Goal: Task Accomplishment & Management: Manage account settings

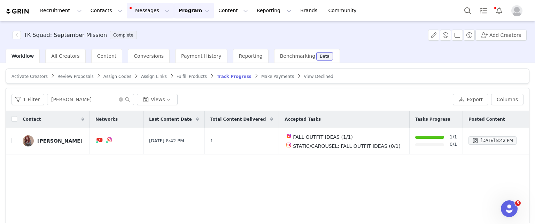
click at [128, 8] on button "Messages Messages" at bounding box center [150, 11] width 47 height 16
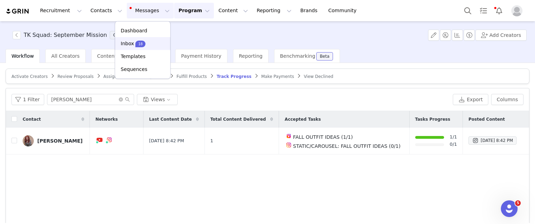
click at [144, 41] on div "Inbox 18" at bounding box center [143, 43] width 47 height 7
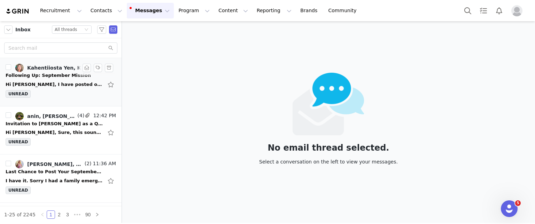
click at [69, 61] on li "Kahentiiosta Yen, Kahentiiosta Yen, Trisha Leopando (3) 2:29 PM Following Up: S…" at bounding box center [61, 82] width 122 height 48
click at [61, 87] on div "Hi Trisha, I have posted on IG https://www.instagram.com/p/DPP4OO_Dq6z/?igsh=MT…" at bounding box center [55, 84] width 98 height 7
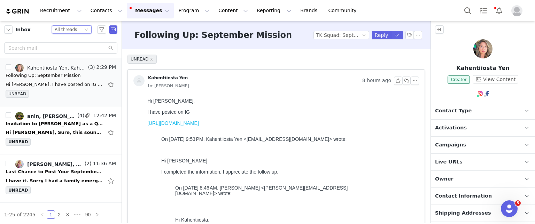
click at [82, 31] on div "Status All threads" at bounding box center [69, 30] width 28 height 8
click at [72, 63] on li "Unread only" at bounding box center [72, 64] width 40 height 11
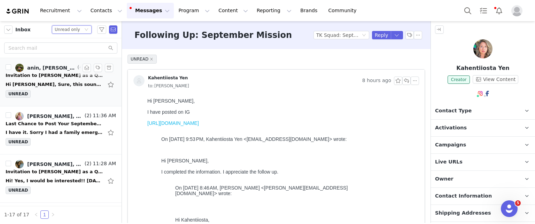
click at [48, 84] on div "Hi Trisha, Sure, this sounds exciting! On Tue, 30 Sep 2025 at 12:14 AM, Trisha …" at bounding box center [55, 84] width 98 height 7
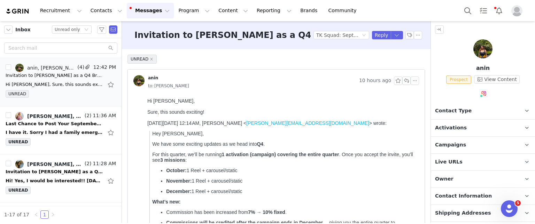
click at [484, 131] on p "Activations" at bounding box center [474, 128] width 87 height 17
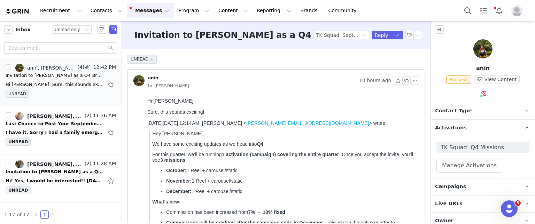
click at [484, 131] on p "Activations" at bounding box center [474, 128] width 87 height 17
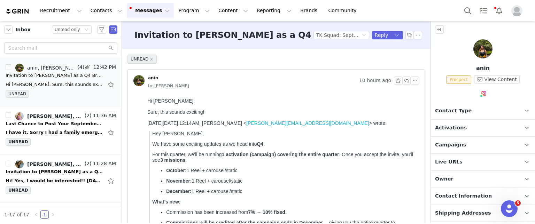
click at [483, 128] on p "Activations" at bounding box center [474, 128] width 87 height 17
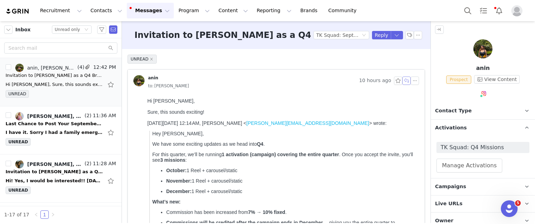
click at [403, 80] on button "button" at bounding box center [407, 81] width 8 height 8
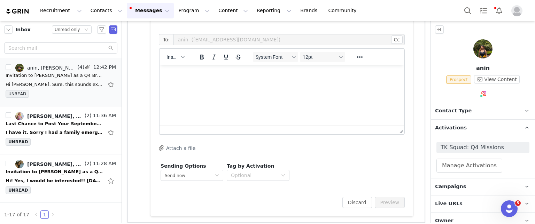
click at [183, 84] on html at bounding box center [282, 74] width 245 height 19
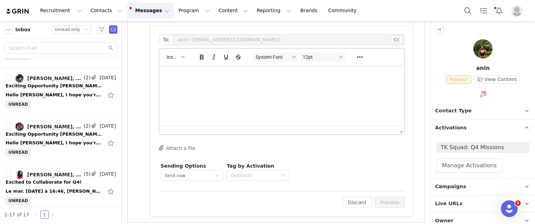
scroll to position [669, 0]
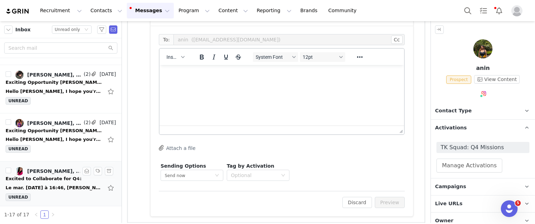
click at [39, 185] on div "Le mar. 30 sept. 2025 à 16:46, Marilou <mamanetsatribu@gmail.com> a écrit : J'a…" at bounding box center [55, 188] width 98 height 7
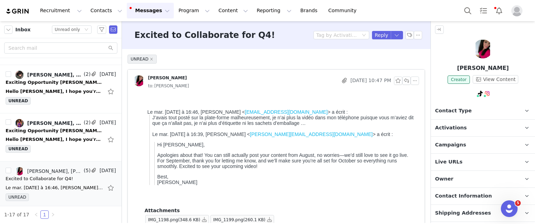
scroll to position [0, 0]
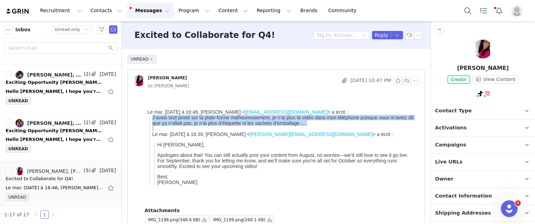
drag, startPoint x: 316, startPoint y: 130, endPoint x: 151, endPoint y: 122, distance: 165.4
click at [151, 122] on blockquote "J’avais tout posté sur la plate-forme malheureusement, je n’ai plus la vidéo da…" at bounding box center [283, 150] width 267 height 70
copy div "J’avais tout posté sur la plate-forme malheureusement, je n’ai plus la vidéo da…"
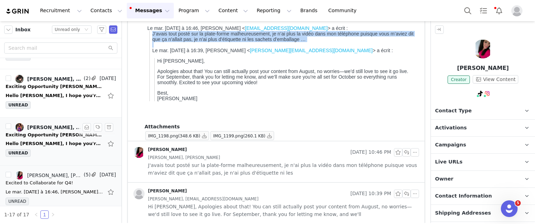
scroll to position [669, 0]
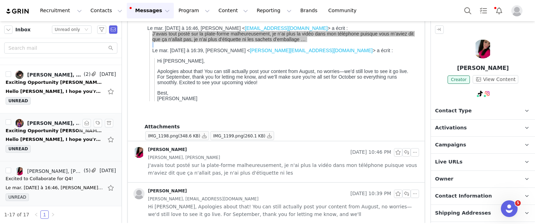
click at [35, 129] on div "Exciting Opportunity Janesha x Truekind — Let’s Create Together!" at bounding box center [55, 131] width 98 height 7
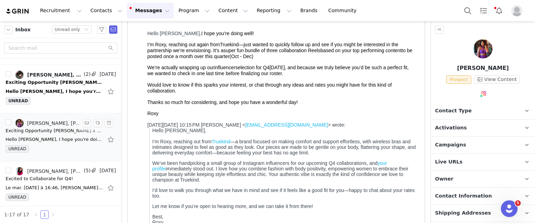
scroll to position [0, 0]
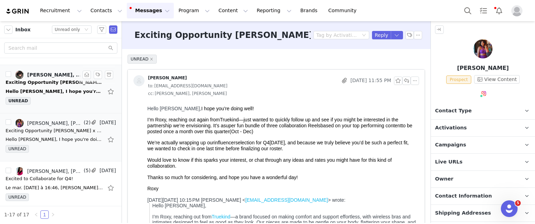
click at [59, 89] on div "Hello Janesha, I hope you're doing well! I'm Roxy, reaching out again from True…" at bounding box center [55, 91] width 98 height 7
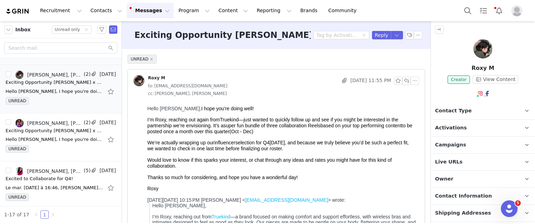
click at [47, 47] on div "Hello Mandi, I hope you're doing well! I'm Roxy, reaching out again from Trueki…" at bounding box center [55, 43] width 98 height 7
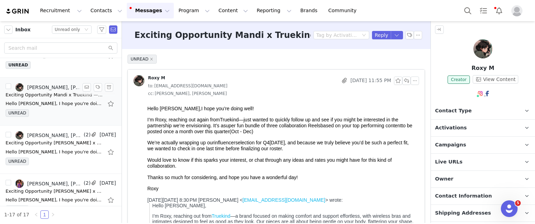
scroll to position [557, 0]
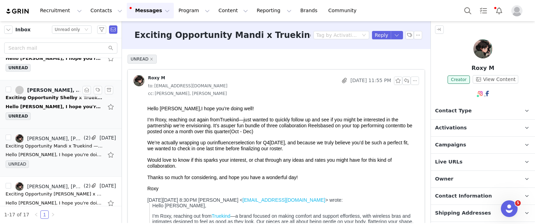
click at [46, 106] on div "Hello Shelby, I hope you're doing well! I'm Roxy, reaching out again from Truek…" at bounding box center [55, 107] width 98 height 7
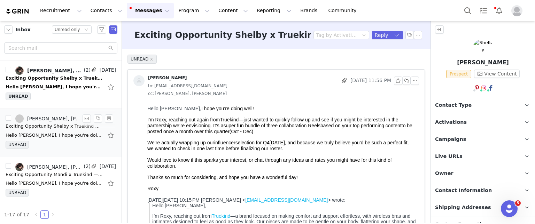
scroll to position [513, 0]
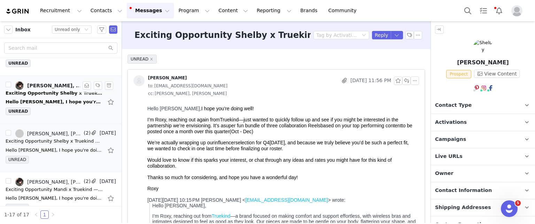
click at [45, 90] on div "Exciting Opportunity Shelby x Truekind — Let’s Create Together!" at bounding box center [55, 93] width 98 height 7
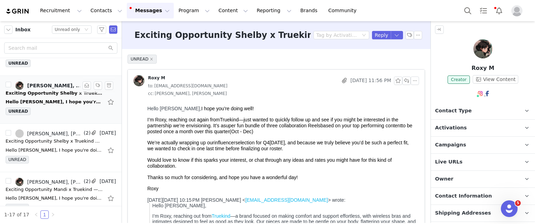
click at [45, 90] on div "Exciting Opportunity Shelby x Truekind — Let’s Create Together!" at bounding box center [55, 93] width 98 height 7
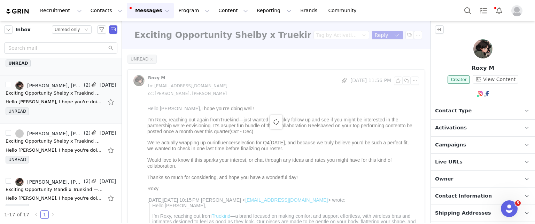
scroll to position [419, 0]
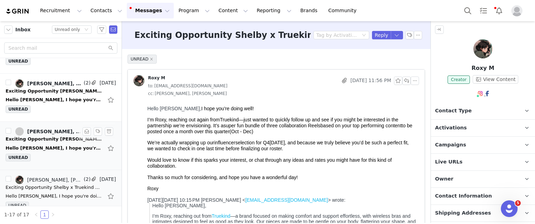
click at [42, 143] on div "Hello Molly, I hope you're doing well! I'm Roxy, reaching out again from Trueki…" at bounding box center [61, 148] width 110 height 11
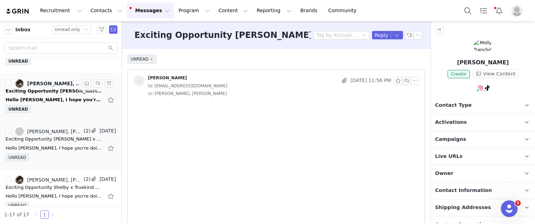
click at [39, 104] on div "Hello Molly, I hope you're doing well! I'm Roxy, reaching out again from Trueki…" at bounding box center [55, 100] width 98 height 7
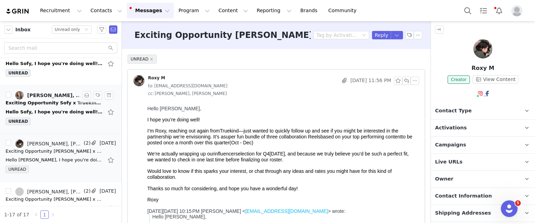
scroll to position [0, 0]
click at [36, 107] on div "Hello Sofy, I hope you're doing well! I'm Roxy, reaching out again from Truekin…" at bounding box center [61, 112] width 110 height 11
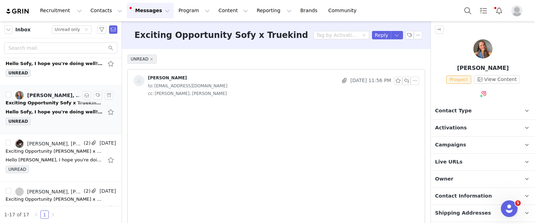
scroll to position [343, 0]
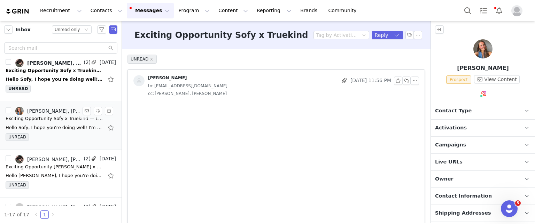
click at [36, 83] on div "Hello Sofy, I hope you're doing well! I'm Roxy, reaching out again from Truekin…" at bounding box center [55, 79] width 98 height 7
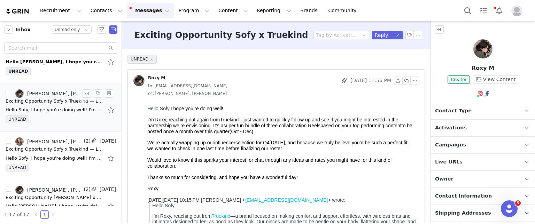
scroll to position [281, 0]
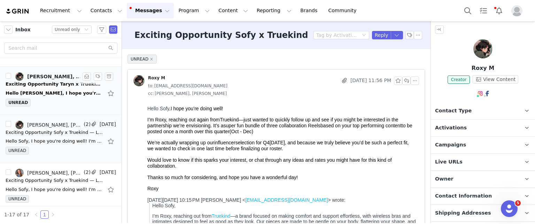
click at [39, 88] on div "Exciting Opportunity Taryn x Truekind — Let’s Create Together!" at bounding box center [55, 84] width 98 height 7
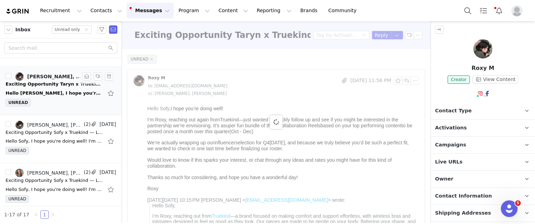
scroll to position [266, 0]
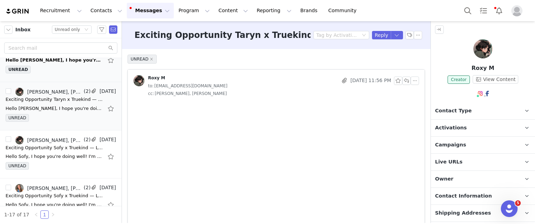
click at [37, 55] on div "Exciting Opportunity Shonda x Truekind — Let’s Create Together!" at bounding box center [55, 51] width 98 height 7
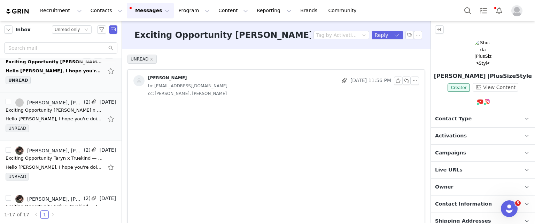
scroll to position [144, 0]
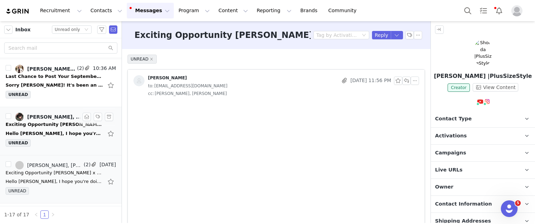
click at [38, 124] on div "Exciting Opportunity Shonda x Truekind — Let’s Create Together!" at bounding box center [55, 124] width 98 height 7
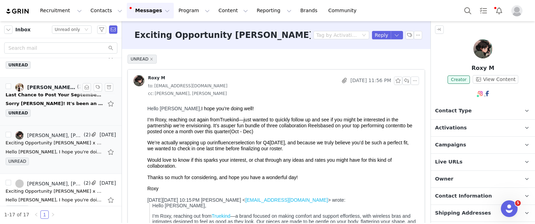
scroll to position [82, 0]
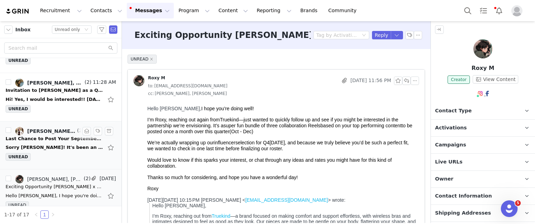
click at [50, 139] on div "Last Chance to Post Your September Content!" at bounding box center [55, 139] width 98 height 7
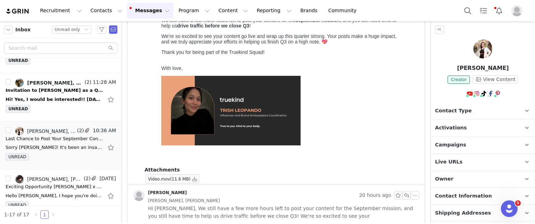
scroll to position [159, 0]
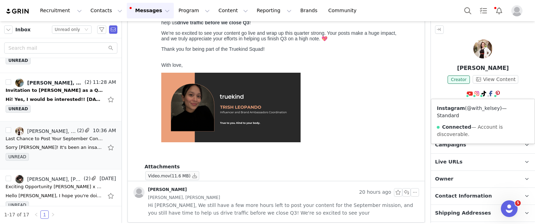
click at [474, 109] on link "@with_kelsey" at bounding box center [483, 109] width 33 height 6
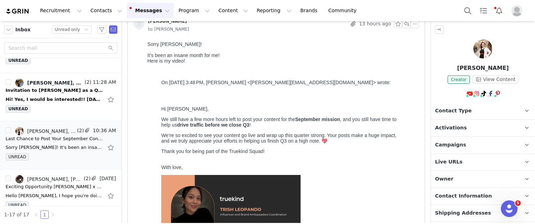
scroll to position [0, 0]
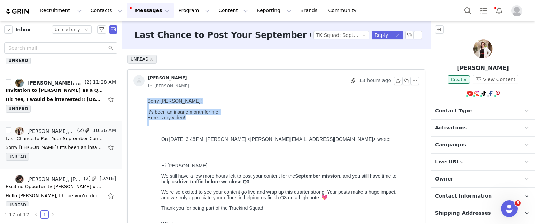
drag, startPoint x: 147, startPoint y: 101, endPoint x: 207, endPoint y: 124, distance: 64.1
click at [207, 124] on html "Sorry Trisha! It’s been an insane month for me! Here is my video! On Sep 30, 20…" at bounding box center [282, 209] width 275 height 227
copy body "Sorry Trisha! It’s been an insane month for me! Here is my video!"
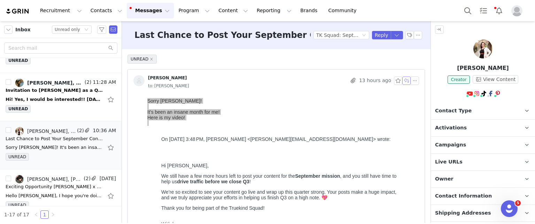
click at [403, 82] on button "button" at bounding box center [407, 81] width 8 height 8
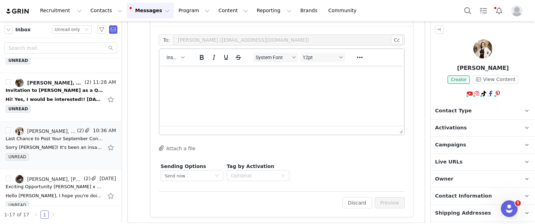
click at [247, 84] on html at bounding box center [282, 75] width 245 height 19
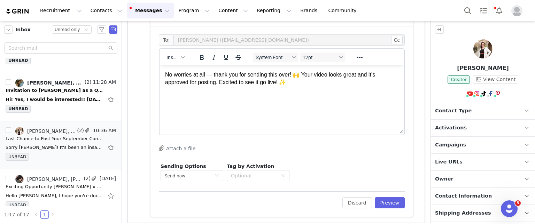
drag, startPoint x: 207, startPoint y: 75, endPoint x: 208, endPoint y: 87, distance: 12.9
click at [207, 75] on p "No worries at all — thank you for sending this over! 🙌 Your video looks great a…" at bounding box center [282, 79] width 234 height 16
click at [386, 203] on button "Preview" at bounding box center [390, 203] width 30 height 11
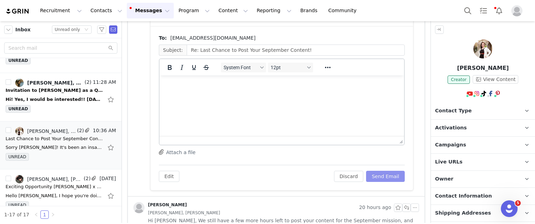
scroll to position [345, 0]
click at [374, 177] on button "Send Email" at bounding box center [385, 176] width 39 height 11
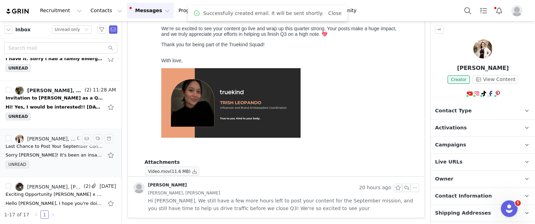
scroll to position [73, 0]
click at [44, 105] on div "Hi! Yes, I would be interested!! On Wed, Sep 24, 2025 at 3:14 PM Trisha Leopand…" at bounding box center [55, 108] width 98 height 7
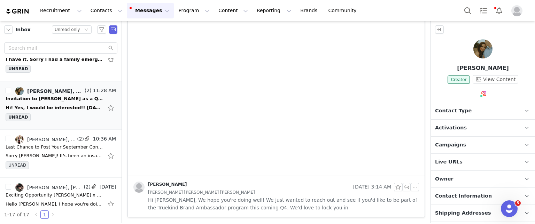
click at [482, 130] on p "Activations" at bounding box center [474, 128] width 87 height 17
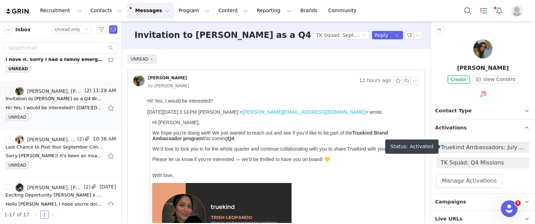
scroll to position [0, 0]
click at [403, 82] on button "button" at bounding box center [407, 81] width 8 height 8
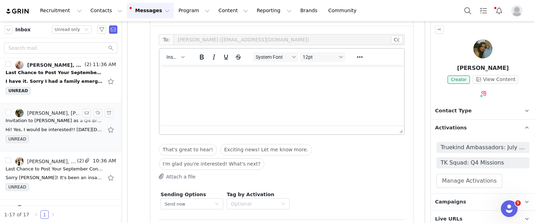
scroll to position [4, 0]
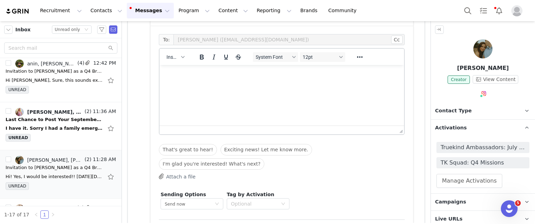
click at [169, 84] on html at bounding box center [282, 74] width 245 height 19
click at [182, 146] on button "That's great to hear!" at bounding box center [188, 150] width 58 height 12
click at [228, 69] on html "That's great to hear!" at bounding box center [282, 74] width 245 height 19
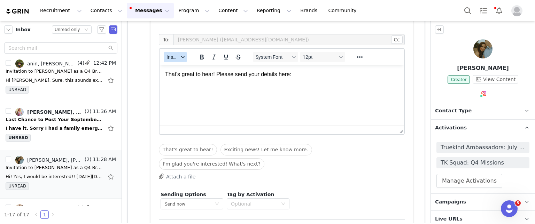
click at [179, 56] on button "Insert" at bounding box center [175, 57] width 23 height 10
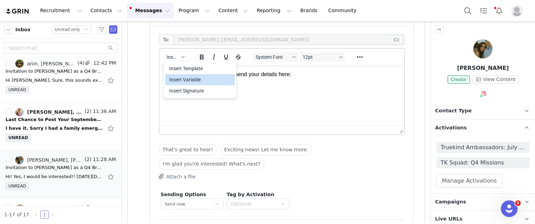
click at [191, 78] on div "Insert Variable" at bounding box center [200, 80] width 63 height 8
select select
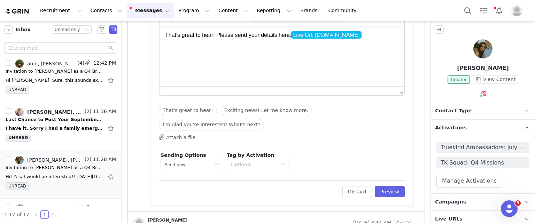
scroll to position [321, 0]
click at [382, 186] on button "Preview" at bounding box center [390, 191] width 30 height 11
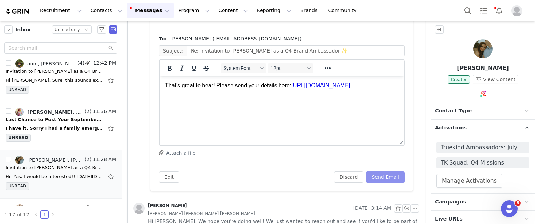
scroll to position [0, 0]
click at [384, 178] on button "Send Email" at bounding box center [385, 177] width 39 height 11
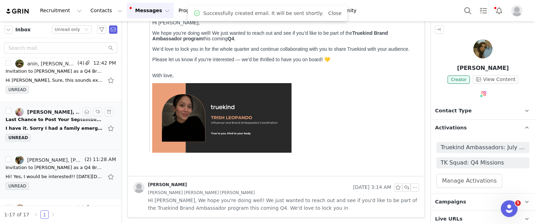
click at [69, 128] on div "I have it. Sorry I had a family emergency this month with my husband I have to …" at bounding box center [55, 128] width 98 height 7
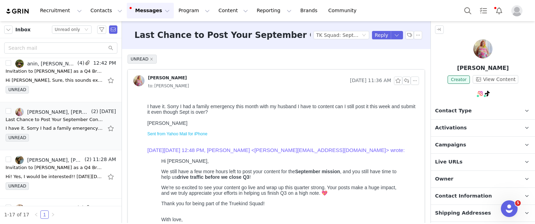
scroll to position [0, 0]
drag, startPoint x: 194, startPoint y: 110, endPoint x: 212, endPoint y: 119, distance: 20.0
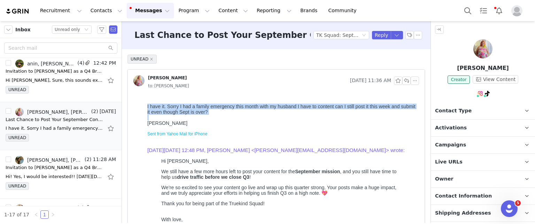
drag, startPoint x: 212, startPoint y: 119, endPoint x: 128, endPoint y: 107, distance: 85.2
click at [145, 107] on html "I have it. Sorry I had a family emergency this month with my husband I have to …" at bounding box center [282, 208] width 275 height 224
copy body "I have it. Sorry I had a family emergency this month with my husband I have to …"
click at [403, 79] on button "button" at bounding box center [407, 81] width 8 height 8
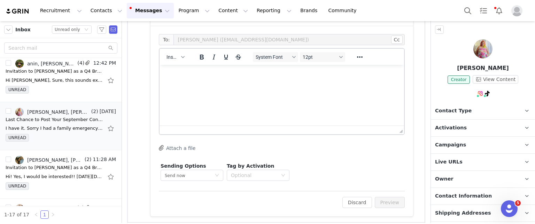
click at [220, 84] on html at bounding box center [282, 74] width 245 height 19
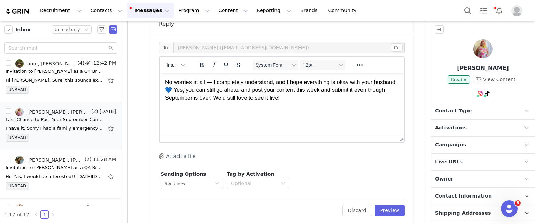
scroll to position [316, 0]
drag, startPoint x: 205, startPoint y: 82, endPoint x: 215, endPoint y: 101, distance: 21.4
click at [205, 82] on p "No worries at all — I completely understand, and I hope everything is okay with…" at bounding box center [282, 90] width 234 height 23
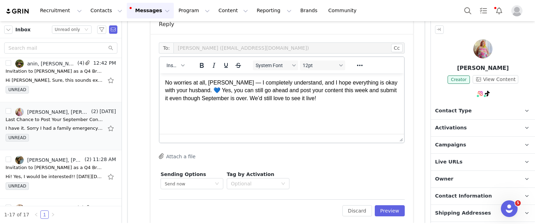
click at [328, 98] on p "No worries at all, Angela — I completely understand, and I hope everything is o…" at bounding box center [282, 90] width 234 height 23
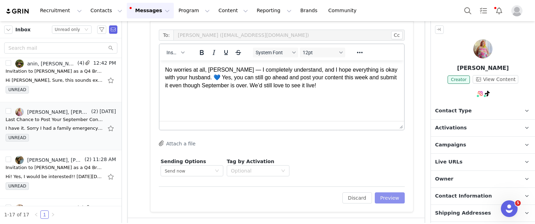
click at [380, 195] on button "Preview" at bounding box center [390, 198] width 30 height 11
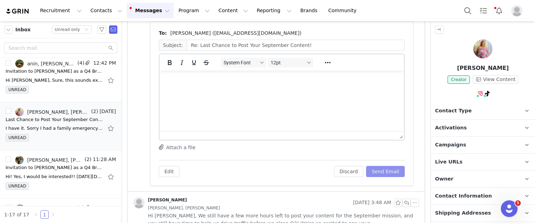
click at [372, 171] on button "Send Email" at bounding box center [385, 171] width 39 height 11
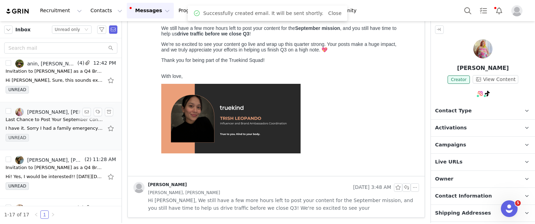
scroll to position [0, 0]
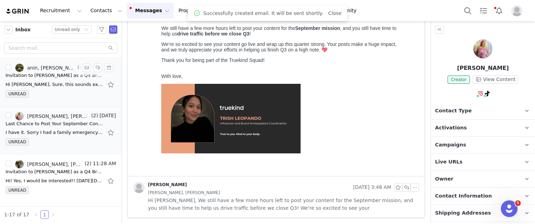
click at [37, 84] on div "Hi Trisha, Sure, this sounds exciting! On Tue, 30 Sep 2025 at 12:14 AM, Trisha …" at bounding box center [55, 84] width 98 height 7
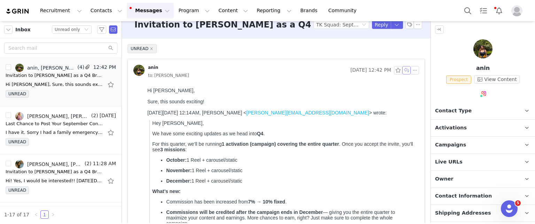
click at [403, 72] on button "button" at bounding box center [407, 70] width 8 height 8
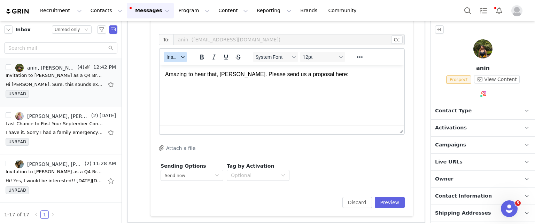
click at [176, 52] on button "Insert" at bounding box center [175, 57] width 23 height 10
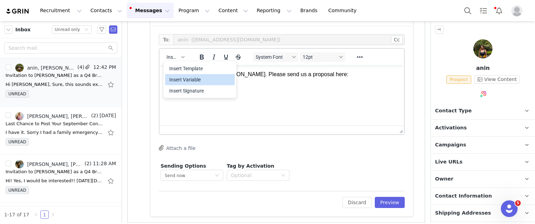
click at [192, 78] on div "Insert Variable" at bounding box center [200, 80] width 63 height 8
select select
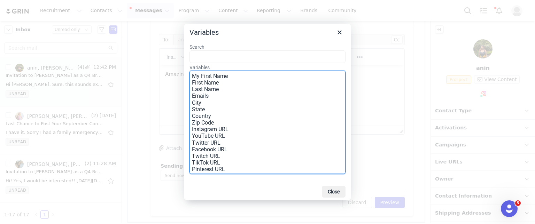
drag, startPoint x: 208, startPoint y: 85, endPoint x: 208, endPoint y: 79, distance: 6.3
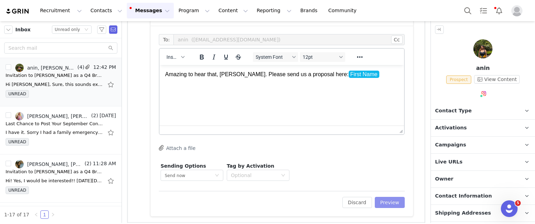
click at [380, 204] on button "Preview" at bounding box center [390, 202] width 30 height 11
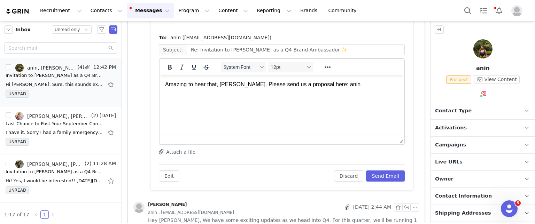
click at [374, 168] on div "Edit Discard Send Email" at bounding box center [282, 173] width 246 height 17
click at [374, 177] on button "Send Email" at bounding box center [385, 176] width 39 height 11
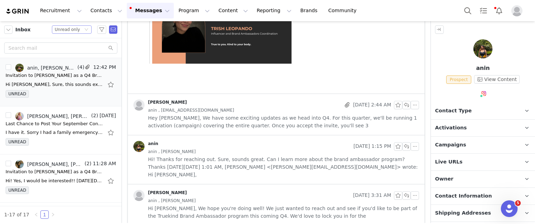
click at [81, 32] on div "Status Unread only" at bounding box center [69, 30] width 28 height 8
click at [77, 63] on li "Unread only" at bounding box center [72, 64] width 40 height 11
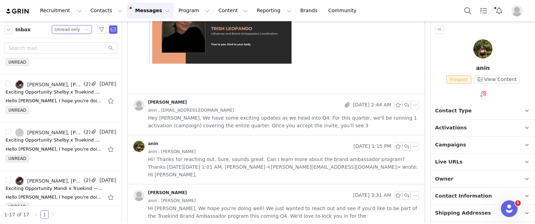
scroll to position [669, 0]
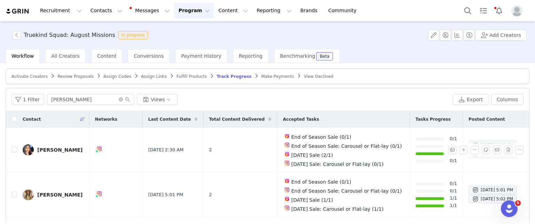
scroll to position [70, 0]
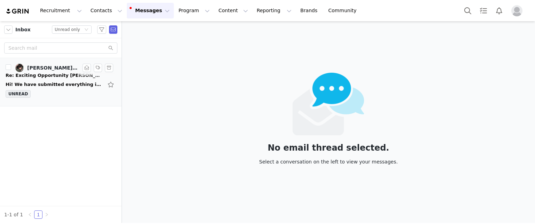
click at [53, 82] on div "Hi! We have submitted everything in LTK and you can find her invoice + W9 here!…" at bounding box center [55, 84] width 98 height 7
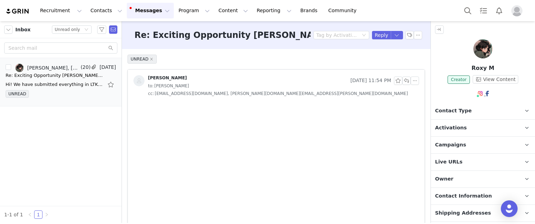
click at [481, 47] on img at bounding box center [483, 48] width 19 height 19
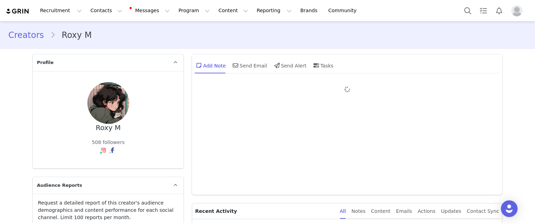
type input "+1 ([GEOGRAPHIC_DATA])"
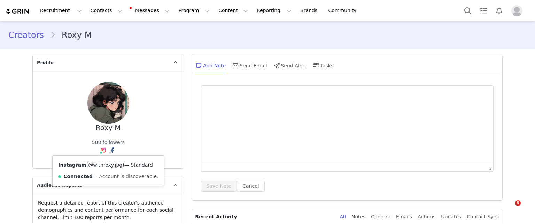
click at [98, 162] on link "@withroxy.jpg" at bounding box center [105, 165] width 34 height 6
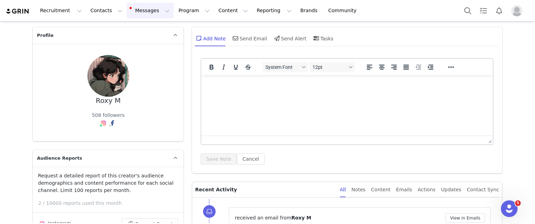
click at [145, 13] on button "Messages Messages" at bounding box center [150, 11] width 47 height 16
click at [145, 42] on div "Inbox 1" at bounding box center [143, 43] width 47 height 7
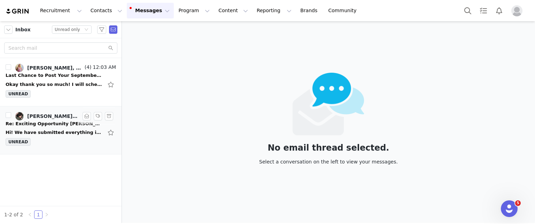
click at [54, 135] on div "Hi! We have submitted everything in LTK and you can find her invoice + W9 here!…" at bounding box center [55, 132] width 98 height 7
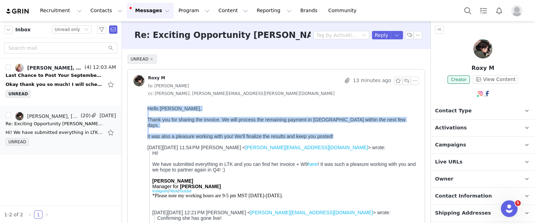
drag, startPoint x: 147, startPoint y: 110, endPoint x: 374, endPoint y: 139, distance: 229.0
copy div "Hello Lexi, Thank you for sharing the invoice. We will process the remaining pa…"
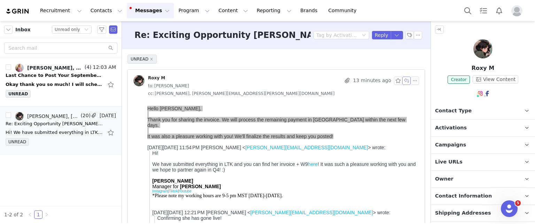
click at [403, 79] on button "button" at bounding box center [407, 81] width 8 height 8
click at [403, 81] on button "button" at bounding box center [407, 81] width 8 height 8
click at [411, 80] on button "button" at bounding box center [415, 81] width 8 height 8
click at [408, 90] on li "Reply All" at bounding box center [418, 92] width 30 height 11
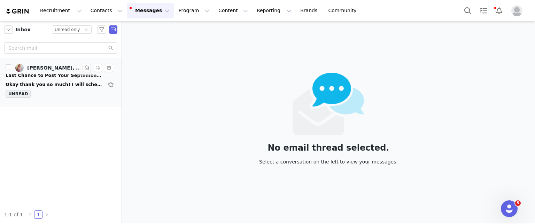
click at [68, 88] on div "Okay thank you so much! I will schedule it for tomorrow. Angela Contreras On We…" at bounding box center [61, 84] width 110 height 11
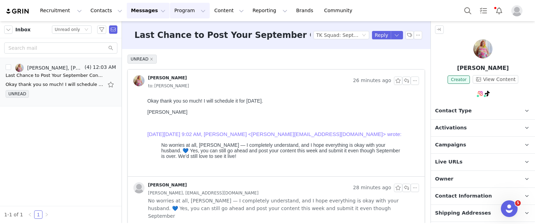
click at [175, 15] on button "Program Program" at bounding box center [190, 11] width 40 height 16
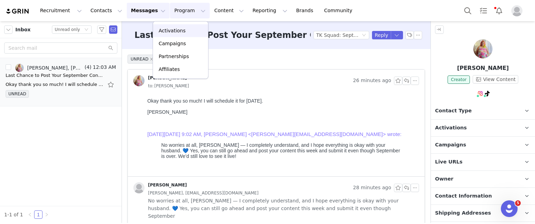
click at [172, 31] on p "Activations" at bounding box center [172, 30] width 27 height 7
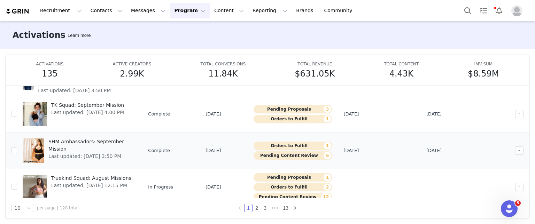
scroll to position [146, 0]
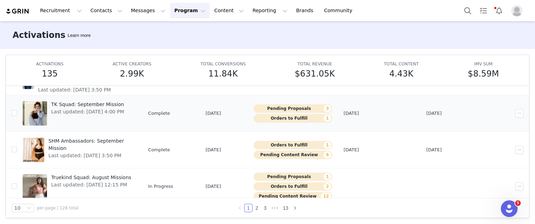
click at [96, 101] on span "TK Squad: September Mission" at bounding box center [87, 104] width 73 height 7
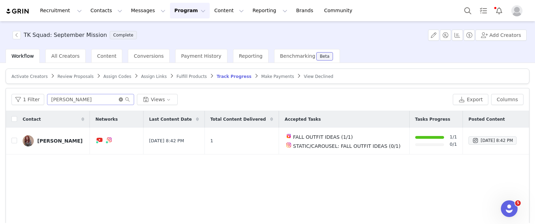
click at [119, 99] on icon "icon: close-circle" at bounding box center [121, 100] width 4 height 4
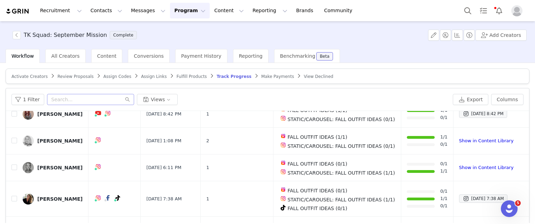
scroll to position [188, 0]
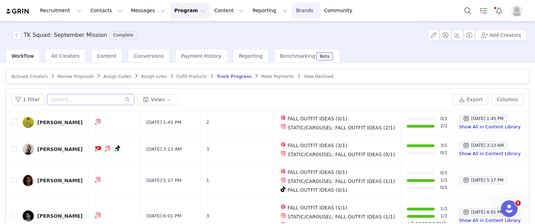
click at [292, 17] on link "Brands Brands" at bounding box center [306, 11] width 28 height 16
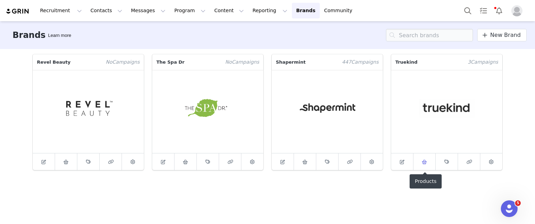
click at [424, 160] on icon at bounding box center [424, 162] width 5 height 5
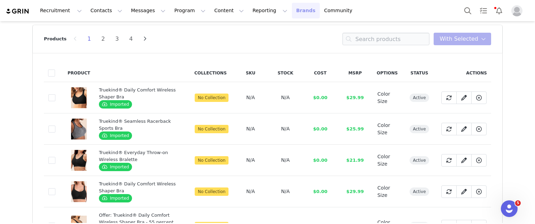
scroll to position [30, 0]
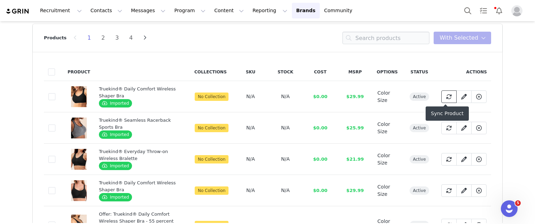
click at [446, 98] on icon at bounding box center [449, 97] width 6 height 6
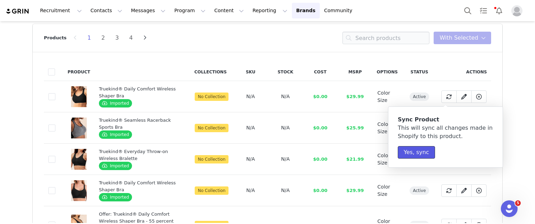
click at [414, 155] on button "Yes, sync" at bounding box center [416, 152] width 37 height 13
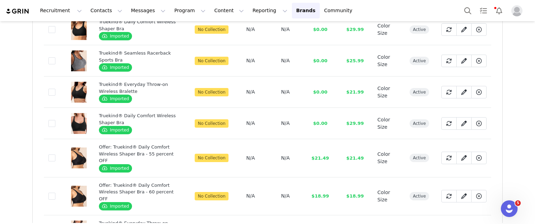
scroll to position [0, 0]
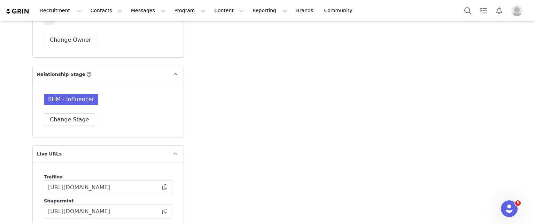
scroll to position [1605, 0]
click at [57, 113] on button "Change Stage" at bounding box center [69, 119] width 51 height 13
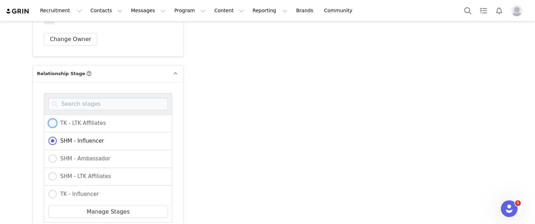
click at [50, 119] on span at bounding box center [52, 123] width 8 height 8
click at [50, 119] on input "TK - LTK Affiliates" at bounding box center [52, 123] width 8 height 9
radio input "true"
radio input "false"
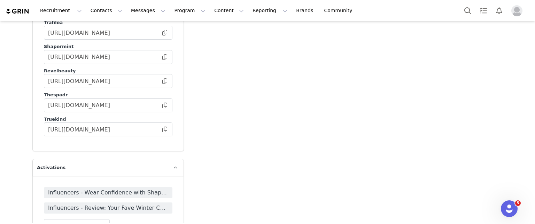
scroll to position [1825, 0]
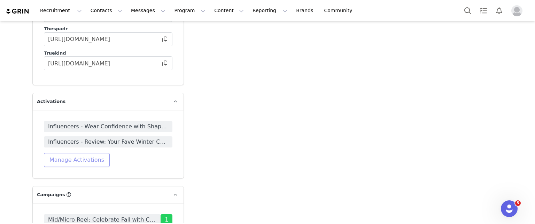
click at [63, 153] on button "Manage Activations" at bounding box center [77, 160] width 66 height 14
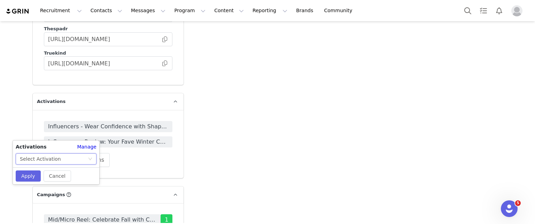
click at [82, 162] on div "Select Activation" at bounding box center [54, 159] width 68 height 10
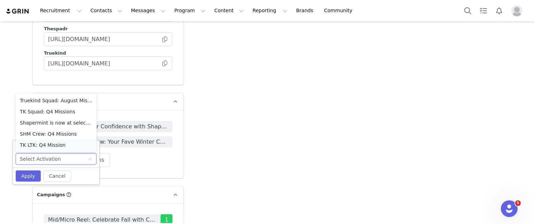
click at [59, 147] on li "TK LTK: Q4 Mission" at bounding box center [56, 145] width 81 height 11
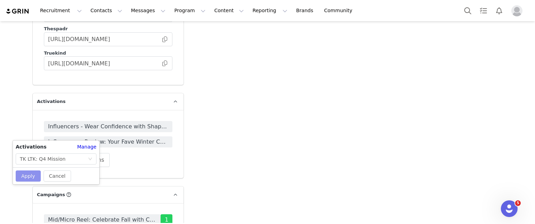
click at [29, 173] on button "Apply" at bounding box center [28, 176] width 25 height 11
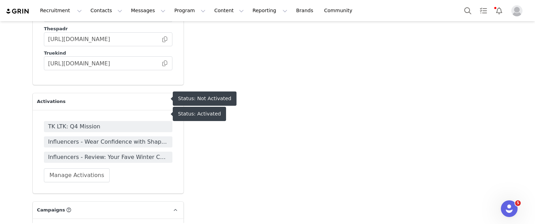
click at [65, 123] on span "TK LTK: Q4 Mission" at bounding box center [108, 127] width 120 height 8
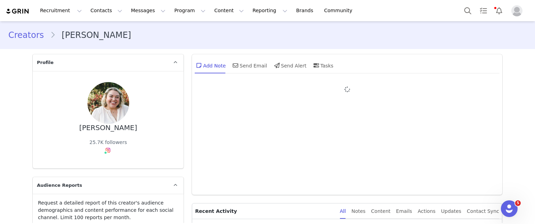
type input "+1 ([GEOGRAPHIC_DATA])"
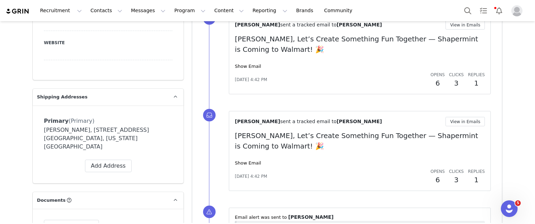
scroll to position [547, 0]
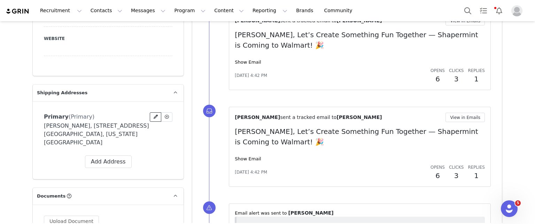
click at [154, 116] on icon at bounding box center [156, 117] width 4 height 4
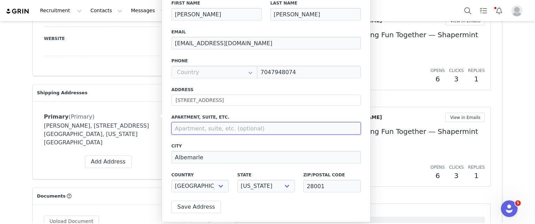
click at [215, 129] on input at bounding box center [266, 128] width 190 height 13
paste input "44331 Old Whitney Rd, New London, NC, 28127"
type input "44331 Old Whitney Rd, New London, NC, 28127"
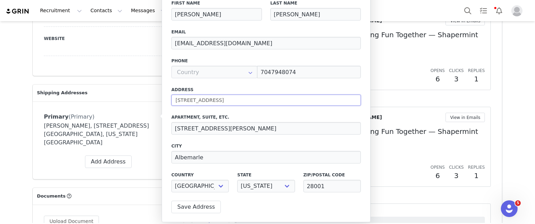
drag, startPoint x: 221, startPoint y: 102, endPoint x: 153, endPoint y: 92, distance: 68.6
click at [153, 92] on body "Recruitment Recruitment Creator Search Curated Lists Landing Pages Web Extensio…" at bounding box center [267, 112] width 535 height 224
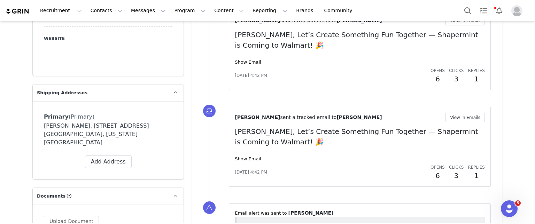
type input "44331 Old Whitney Rd, New London, NC, 28127"
click at [115, 156] on button "Add Address" at bounding box center [108, 162] width 47 height 13
select select
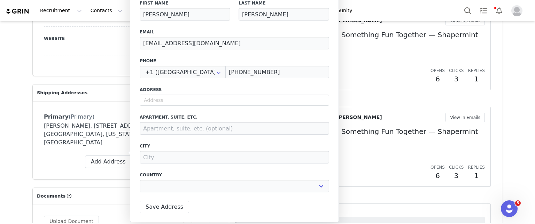
click at [86, 114] on div "Primary (Primary) Delete Address Yes, delete Address" at bounding box center [108, 117] width 129 height 9
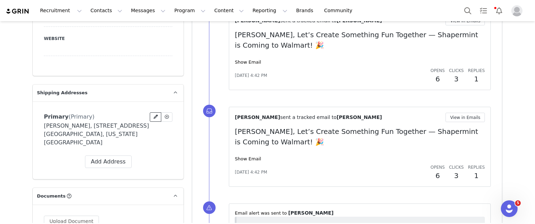
click at [154, 117] on icon at bounding box center [156, 117] width 4 height 4
select select
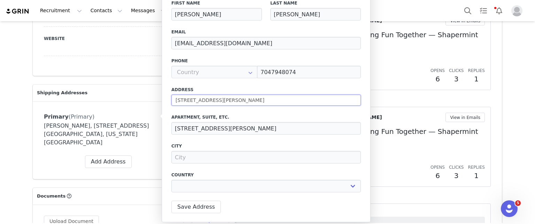
click at [202, 105] on input "44331 Old Whitney Rd, New London, NC, 28127" at bounding box center [266, 100] width 190 height 11
type input "44331 Old Whitney Rd"
type input "New London"
select select "[object Object]"
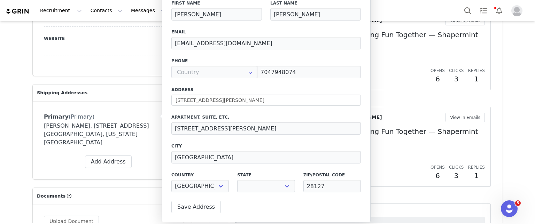
select select "[object Object]"
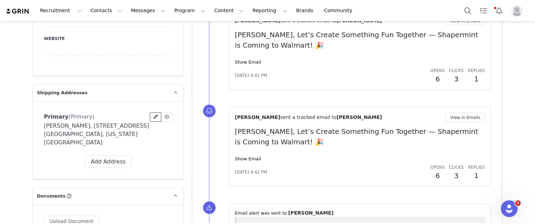
click at [154, 116] on icon at bounding box center [156, 117] width 4 height 4
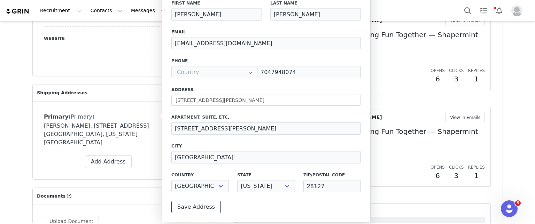
click at [197, 205] on button "Save Address" at bounding box center [195, 207] width 49 height 13
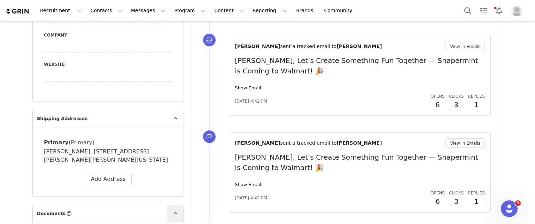
scroll to position [521, 0]
click at [154, 144] on span at bounding box center [156, 143] width 6 height 6
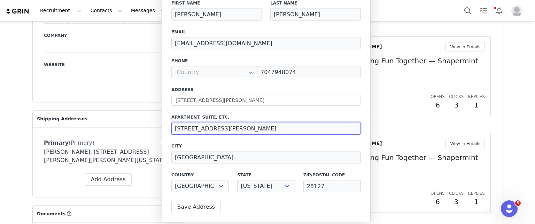
drag, startPoint x: 299, startPoint y: 128, endPoint x: 30, endPoint y: 142, distance: 269.1
click at [30, 142] on body "Recruitment Recruitment Creator Search Curated Lists Landing Pages Web Extensio…" at bounding box center [267, 112] width 535 height 224
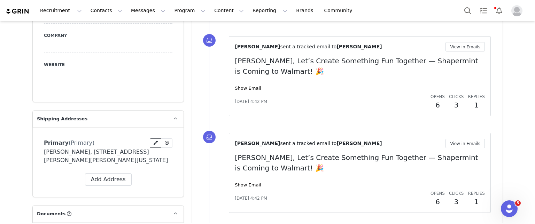
click at [150, 141] on button at bounding box center [156, 143] width 12 height 9
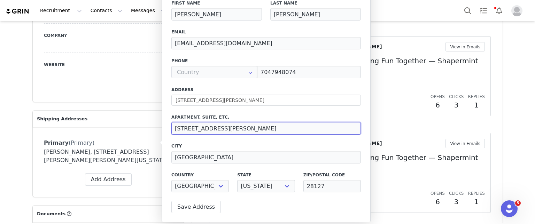
drag, startPoint x: 301, startPoint y: 131, endPoint x: 281, endPoint y: 128, distance: 20.1
click at [281, 128] on input "44331 Old Whitney Rd, New London, NC, 28127" at bounding box center [266, 128] width 190 height 13
type input "4"
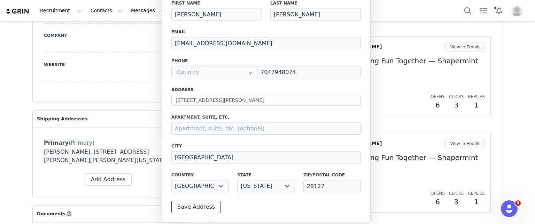
click at [202, 210] on button "Save Address" at bounding box center [195, 207] width 49 height 13
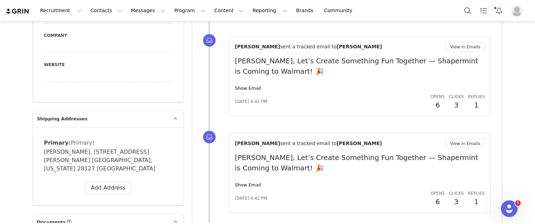
scroll to position [307, 0]
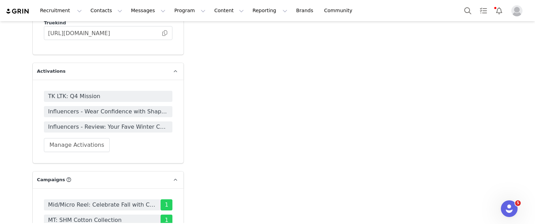
scroll to position [1856, 0]
click at [76, 92] on span "TK LTK: Q4 Mission" at bounding box center [108, 96] width 120 height 8
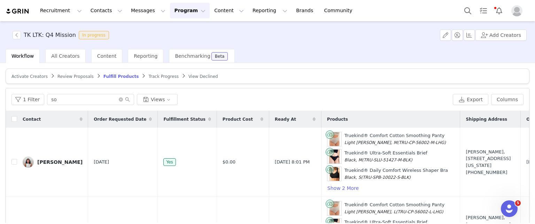
click at [33, 77] on span "Activate Creators" at bounding box center [30, 76] width 36 height 5
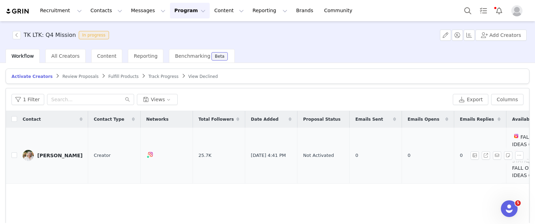
click at [30, 154] on img at bounding box center [28, 155] width 11 height 11
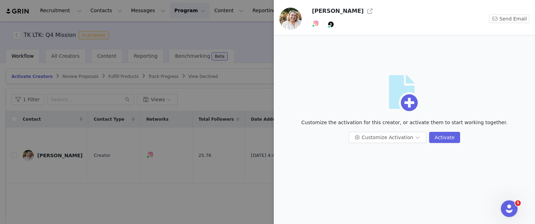
click at [143, 195] on div at bounding box center [267, 112] width 535 height 224
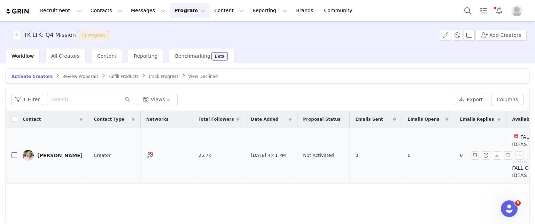
click at [15, 155] on input "checkbox" at bounding box center [15, 156] width 6 height 6
checkbox input "true"
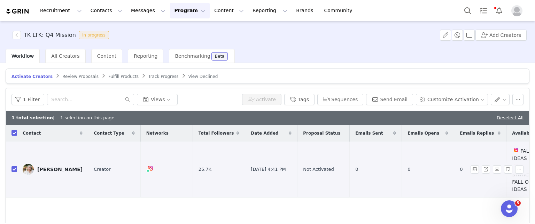
checkbox input "true"
click at [282, 101] on button "Activate" at bounding box center [261, 99] width 39 height 11
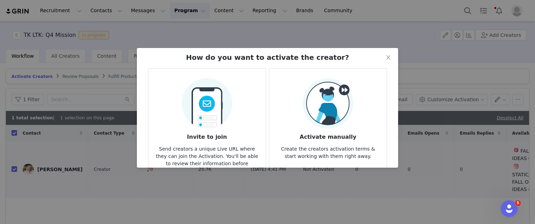
click at [329, 108] on img at bounding box center [328, 103] width 51 height 51
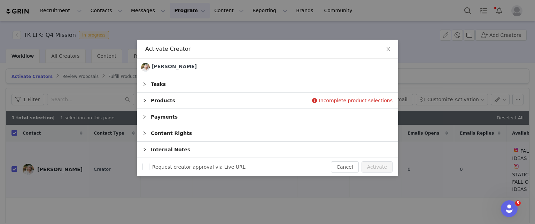
click at [145, 102] on icon "icon: right" at bounding box center [145, 101] width 4 height 4
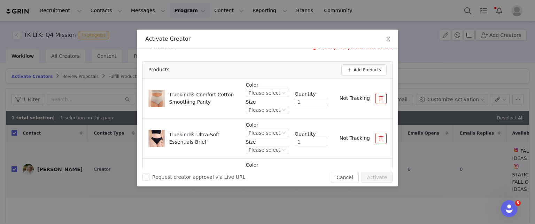
scroll to position [41, 0]
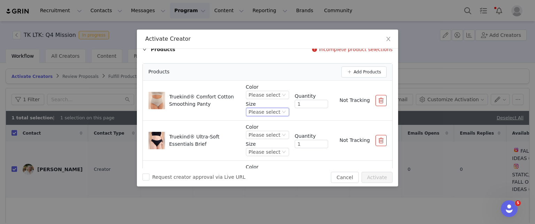
click at [274, 108] on div "Please select" at bounding box center [267, 112] width 43 height 8
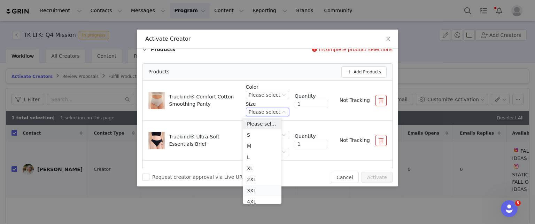
click at [252, 189] on li "3XL" at bounding box center [262, 190] width 39 height 11
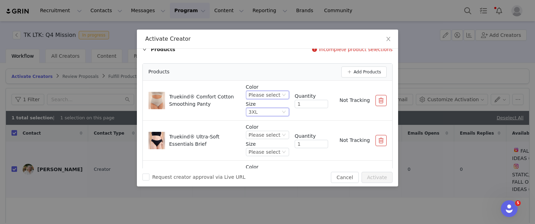
click at [262, 93] on div "Please select" at bounding box center [265, 95] width 32 height 8
click at [261, 130] on li "Light Heather Gray" at bounding box center [262, 129] width 39 height 11
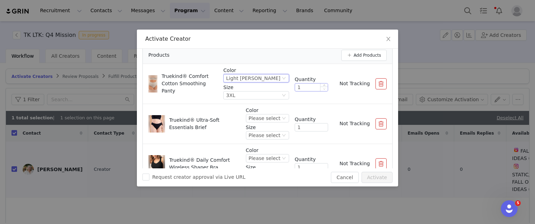
scroll to position [43, 0]
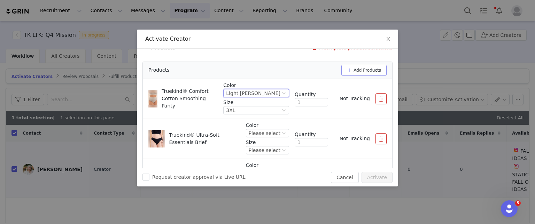
click at [363, 72] on button "Add Products" at bounding box center [364, 70] width 45 height 11
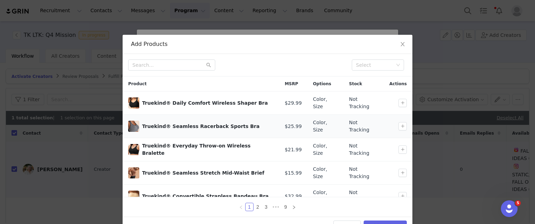
scroll to position [92, 0]
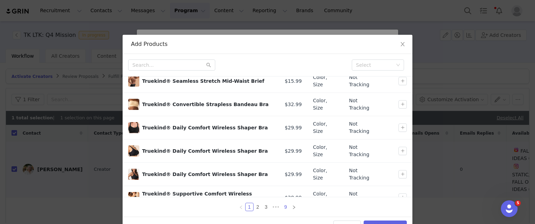
click at [282, 206] on link "9" at bounding box center [286, 208] width 8 height 8
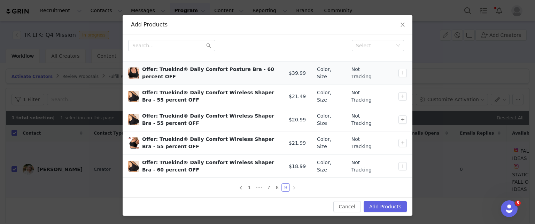
scroll to position [0, 0]
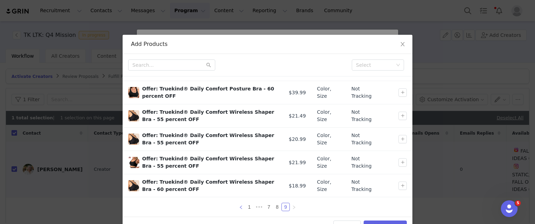
click at [239, 209] on icon "icon: left" at bounding box center [241, 208] width 4 height 4
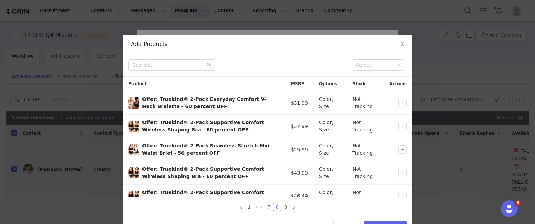
click at [239, 209] on icon "icon: left" at bounding box center [241, 208] width 4 height 4
click at [237, 209] on link at bounding box center [241, 207] width 8 height 8
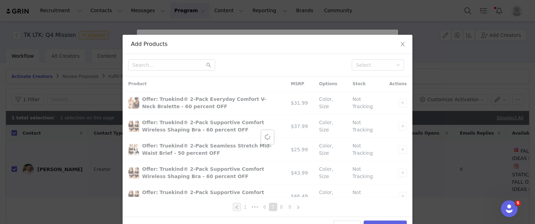
click at [236, 209] on link at bounding box center [237, 207] width 8 height 8
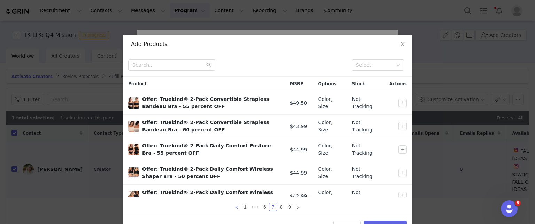
click at [236, 209] on link at bounding box center [237, 207] width 8 height 8
click at [242, 209] on link "1" at bounding box center [246, 208] width 8 height 8
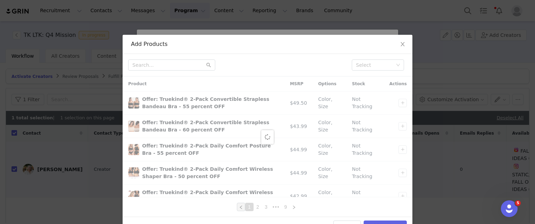
click at [239, 209] on icon "icon: left" at bounding box center [241, 208] width 4 height 4
click at [401, 46] on icon "icon: close" at bounding box center [403, 44] width 4 height 4
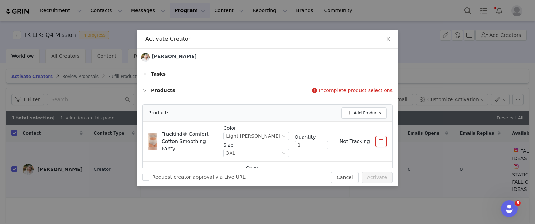
click at [264, 165] on p "Color" at bounding box center [267, 168] width 43 height 7
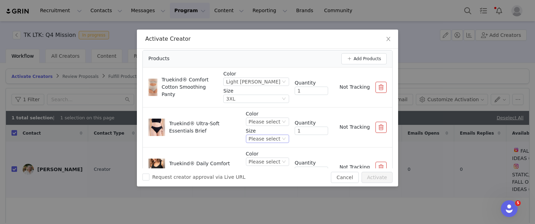
click at [268, 138] on div "Please select" at bounding box center [265, 139] width 32 height 8
click at [253, 117] on li "3XL" at bounding box center [262, 115] width 39 height 11
click at [257, 117] on li "3XL" at bounding box center [262, 115] width 39 height 11
click at [260, 121] on div "Please select" at bounding box center [265, 122] width 32 height 8
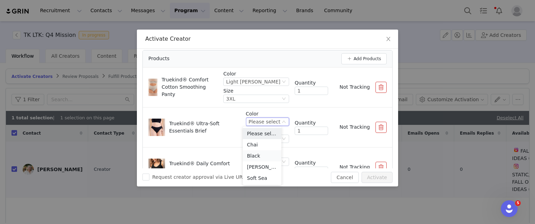
click at [256, 155] on li "Black" at bounding box center [262, 156] width 39 height 11
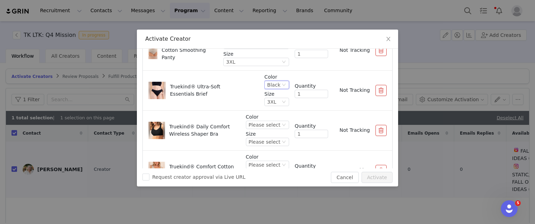
scroll to position [92, 0]
click at [264, 144] on div "Please select" at bounding box center [265, 142] width 32 height 8
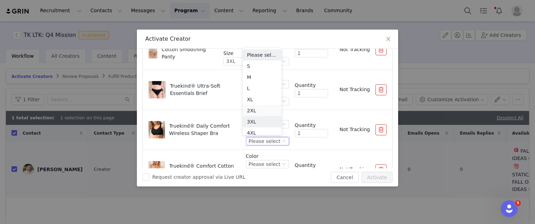
scroll to position [3, 0]
click at [254, 116] on li "3XL" at bounding box center [262, 118] width 39 height 11
click at [256, 123] on div "Please select" at bounding box center [265, 125] width 32 height 8
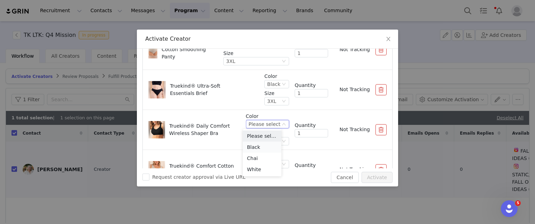
click at [256, 148] on li "Black" at bounding box center [262, 147] width 39 height 11
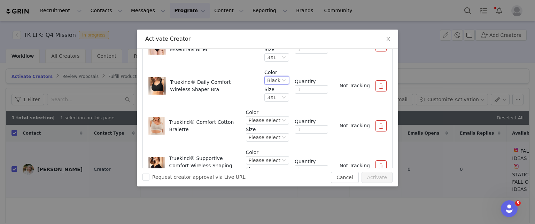
scroll to position [147, 0]
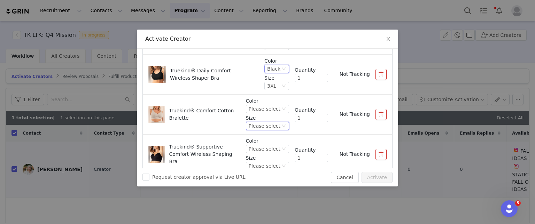
click at [264, 125] on div "Please select" at bounding box center [265, 126] width 32 height 8
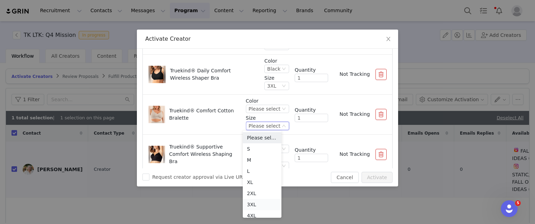
click at [254, 206] on li "3XL" at bounding box center [262, 204] width 39 height 11
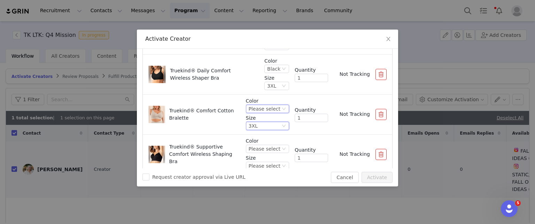
click at [259, 109] on div "Please select" at bounding box center [265, 109] width 32 height 8
click at [259, 131] on li "Light Heather Gray" at bounding box center [262, 132] width 39 height 11
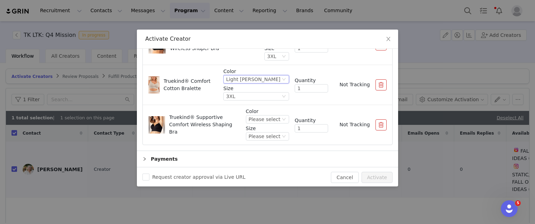
scroll to position [178, 0]
click at [261, 135] on div "Please select" at bounding box center [265, 136] width 32 height 8
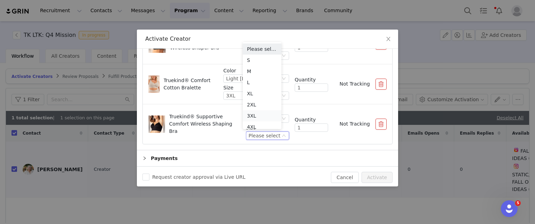
click at [254, 117] on li "3XL" at bounding box center [262, 115] width 39 height 11
click at [255, 117] on div "Please select" at bounding box center [265, 119] width 32 height 8
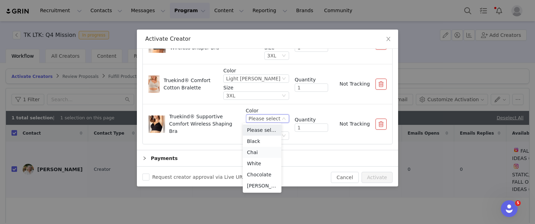
click at [256, 152] on li "Chai" at bounding box center [262, 152] width 39 height 11
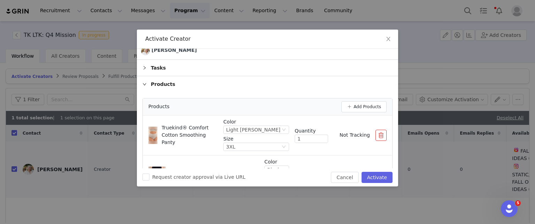
scroll to position [1, 0]
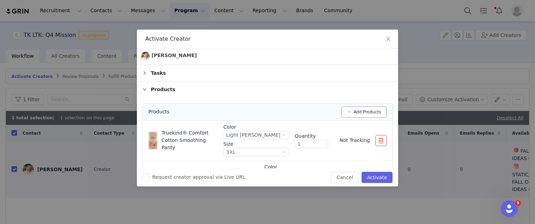
click at [347, 110] on button "Add Products" at bounding box center [364, 112] width 45 height 11
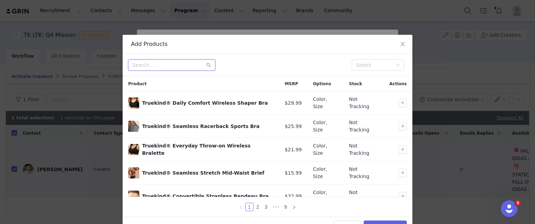
click at [166, 66] on input "text" at bounding box center [171, 65] width 87 height 11
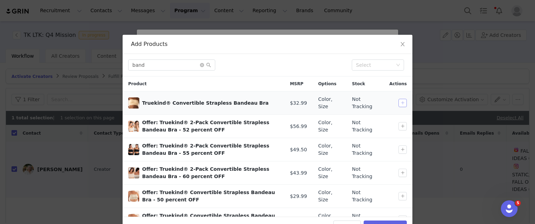
click at [399, 103] on button "button" at bounding box center [403, 103] width 8 height 8
click at [174, 67] on input "band" at bounding box center [171, 65] width 87 height 11
type input "b"
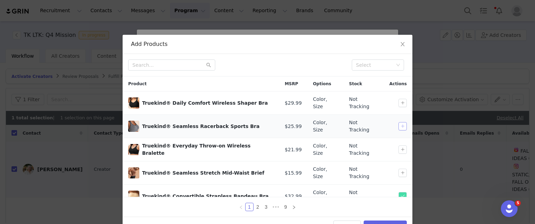
click at [399, 122] on button "button" at bounding box center [403, 126] width 8 height 8
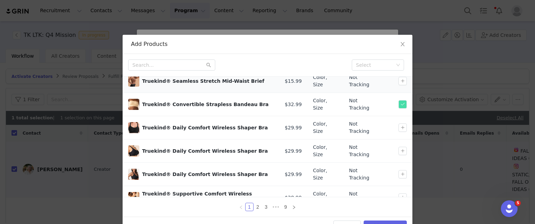
scroll to position [20, 0]
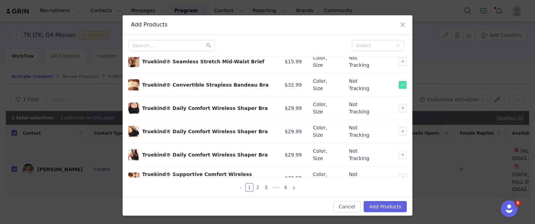
click at [254, 188] on link "2" at bounding box center [258, 188] width 8 height 8
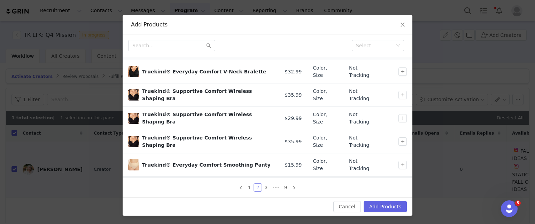
scroll to position [88, 0]
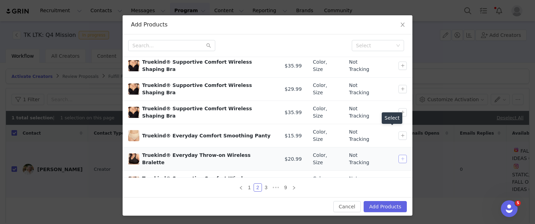
click at [399, 155] on button "button" at bounding box center [403, 159] width 8 height 8
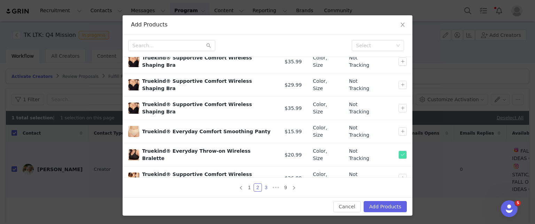
click at [262, 190] on link "3" at bounding box center [266, 188] width 8 height 8
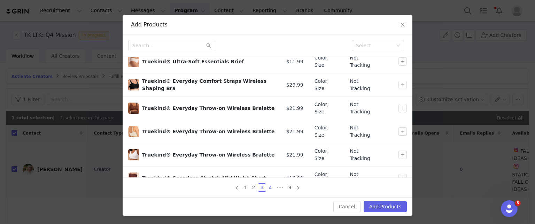
click at [267, 187] on link "4" at bounding box center [271, 188] width 8 height 8
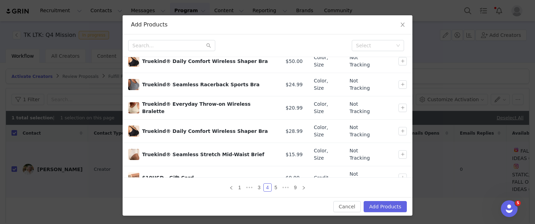
scroll to position [0, 0]
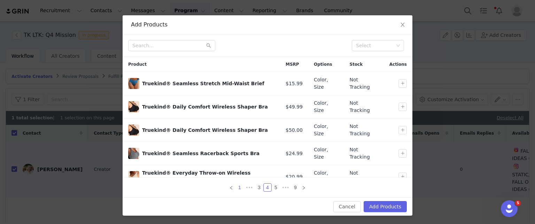
click at [237, 185] on link "1" at bounding box center [240, 188] width 8 height 8
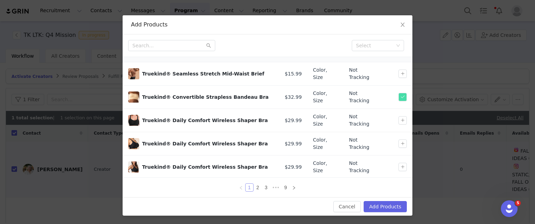
scroll to position [92, 0]
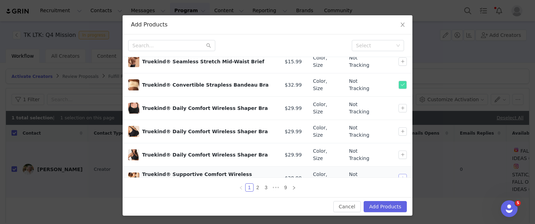
click at [399, 174] on button "button" at bounding box center [403, 178] width 8 height 8
click at [372, 209] on button "Add Products" at bounding box center [385, 206] width 43 height 11
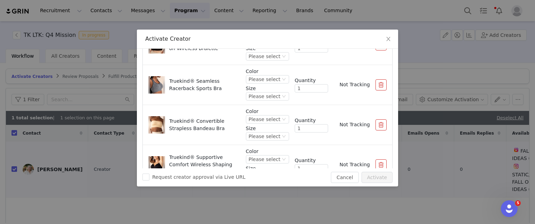
scroll to position [368, 0]
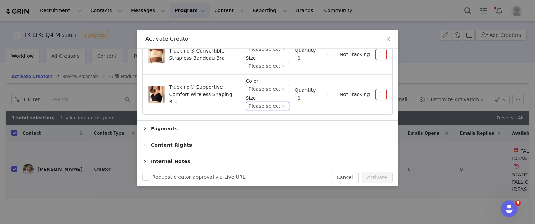
click at [265, 107] on div "Please select" at bounding box center [265, 106] width 32 height 8
click at [255, 183] on li "3XL" at bounding box center [262, 184] width 39 height 11
click at [269, 86] on div "Please select" at bounding box center [265, 89] width 32 height 8
click at [258, 132] on li "White" at bounding box center [262, 134] width 39 height 11
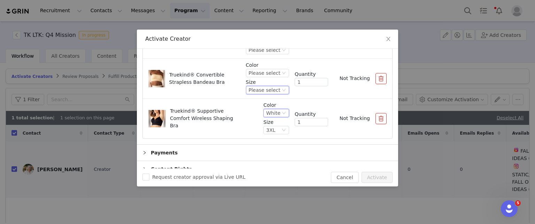
click at [268, 89] on div "Please select" at bounding box center [265, 90] width 32 height 8
click at [254, 166] on li "3XL" at bounding box center [262, 168] width 39 height 11
click at [257, 72] on div "Please select" at bounding box center [265, 73] width 32 height 8
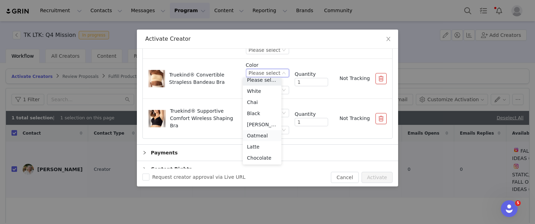
scroll to position [0, 0]
click at [257, 106] on li "Chai" at bounding box center [262, 106] width 39 height 11
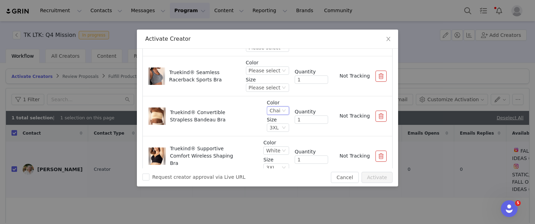
scroll to position [292, 0]
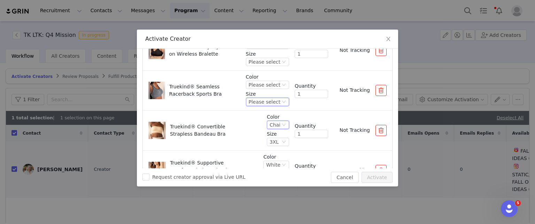
click at [255, 102] on div "Please select" at bounding box center [265, 102] width 32 height 8
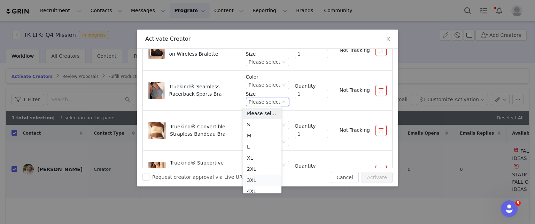
click at [255, 178] on li "3XL" at bounding box center [262, 180] width 39 height 11
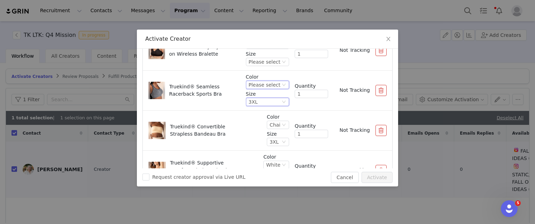
click at [266, 86] on div "Please select" at bounding box center [265, 85] width 32 height 8
click at [260, 120] on li "Navy" at bounding box center [262, 118] width 39 height 11
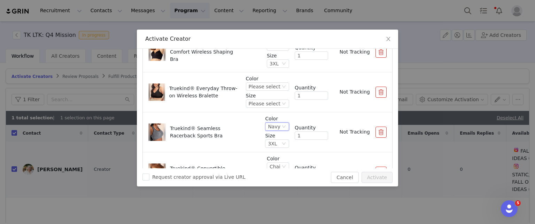
scroll to position [249, 0]
click at [258, 103] on div "Please select" at bounding box center [265, 105] width 32 height 8
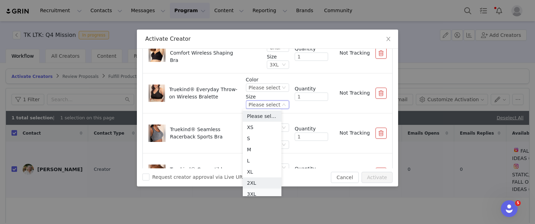
scroll to position [3, 0]
click at [254, 191] on li "3XL" at bounding box center [262, 190] width 39 height 11
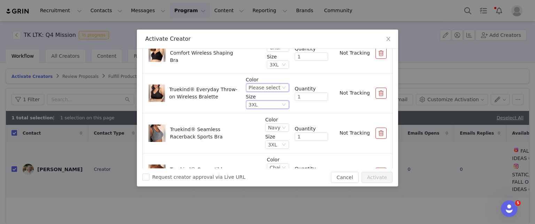
click at [263, 88] on div "Please select" at bounding box center [265, 88] width 32 height 8
click at [253, 111] on li "Black" at bounding box center [262, 110] width 39 height 11
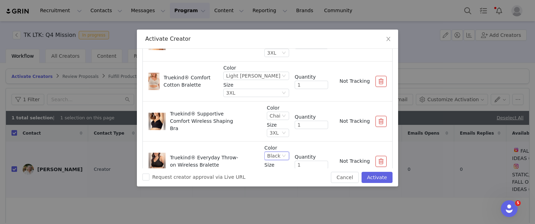
scroll to position [177, 0]
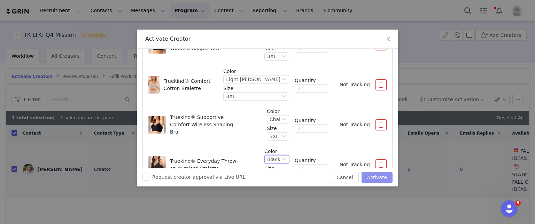
click at [381, 177] on button "Activate" at bounding box center [377, 177] width 31 height 11
checkbox input "false"
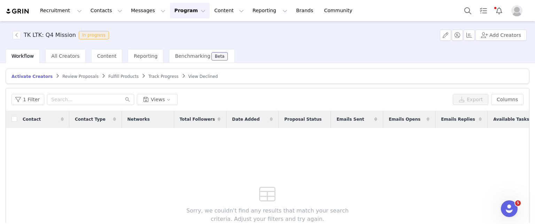
click at [114, 75] on span "Fulfill Products" at bounding box center [123, 76] width 30 height 5
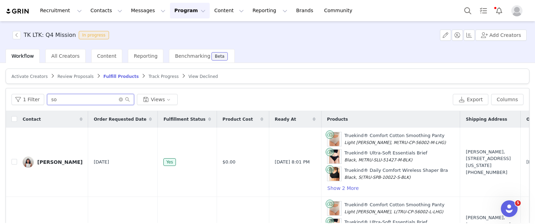
drag, startPoint x: 66, startPoint y: 103, endPoint x: 18, endPoint y: 105, distance: 47.1
click at [18, 105] on div "1 Filter so Views Export Columns" at bounding box center [268, 100] width 524 height 23
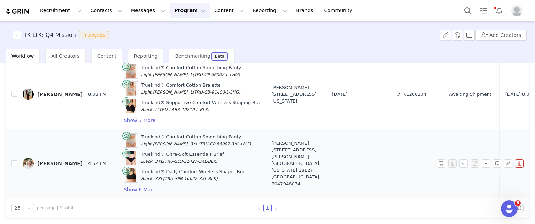
scroll to position [479, 249]
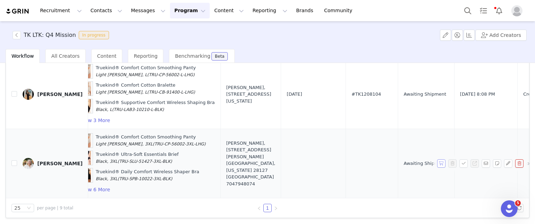
click at [437, 160] on button "button" at bounding box center [441, 164] width 8 height 8
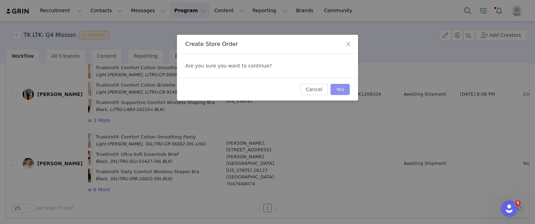
click at [341, 92] on button "Yes" at bounding box center [340, 89] width 19 height 11
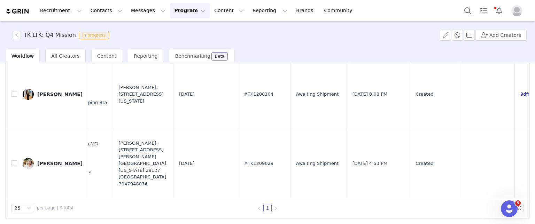
scroll to position [479, 369]
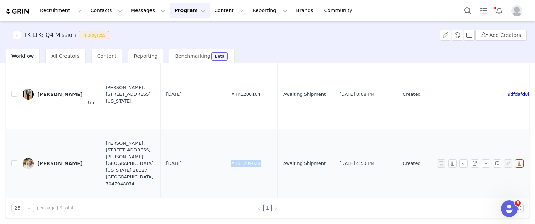
drag, startPoint x: 217, startPoint y: 153, endPoint x: 191, endPoint y: 150, distance: 27.0
click at [225, 150] on td "#TK1209028" at bounding box center [251, 163] width 52 height 69
copy span "#TK1209028"
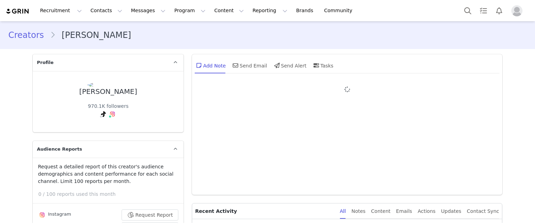
type input "+1 ([GEOGRAPHIC_DATA])"
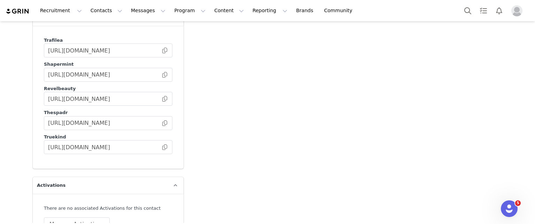
scroll to position [1727, 0]
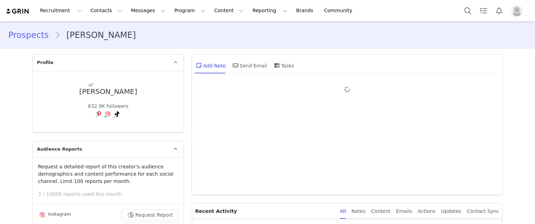
type input "+1 ([GEOGRAPHIC_DATA])"
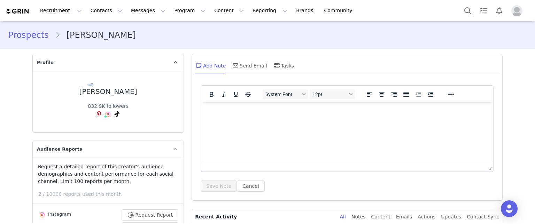
scroll to position [122, 0]
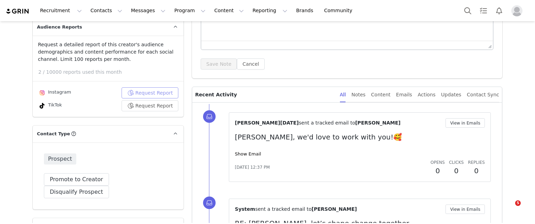
click at [146, 94] on button "Request Report" at bounding box center [150, 92] width 57 height 11
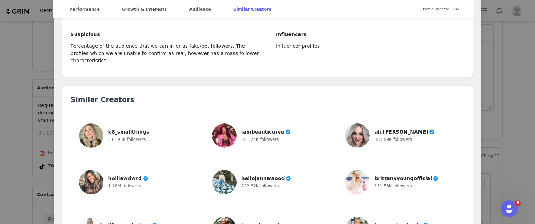
scroll to position [1652, 0]
